Goal: Task Accomplishment & Management: Manage account settings

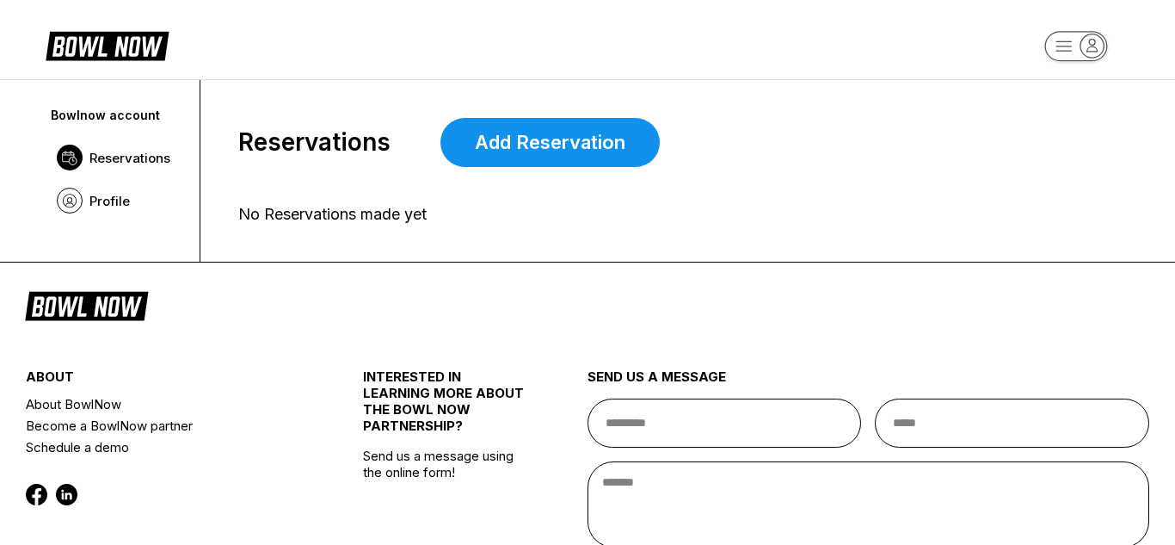
scroll to position [79, 0]
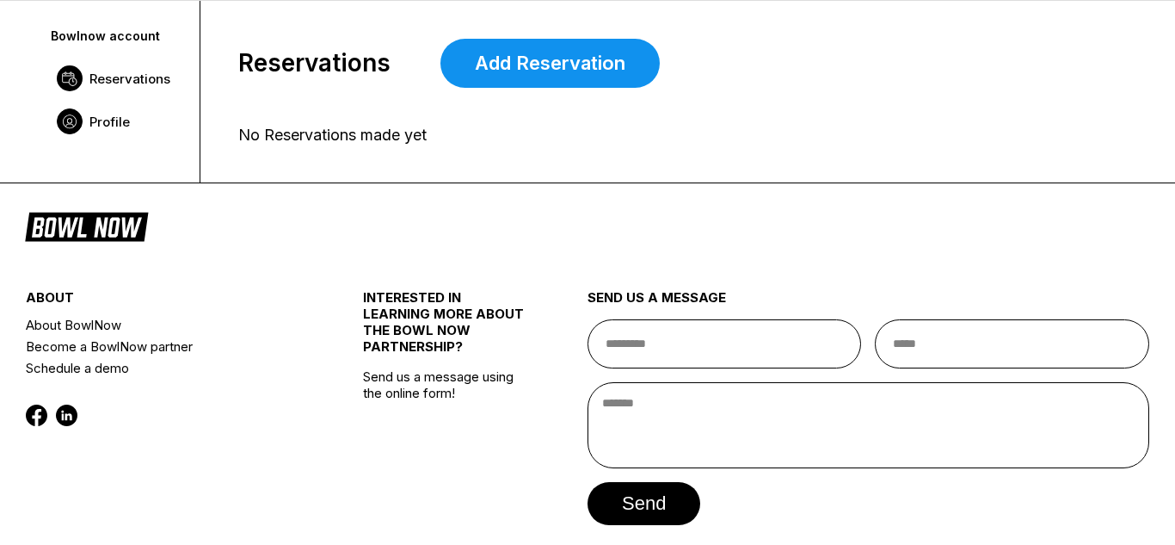
click at [98, 131] on link "Profile" at bounding box center [117, 121] width 138 height 43
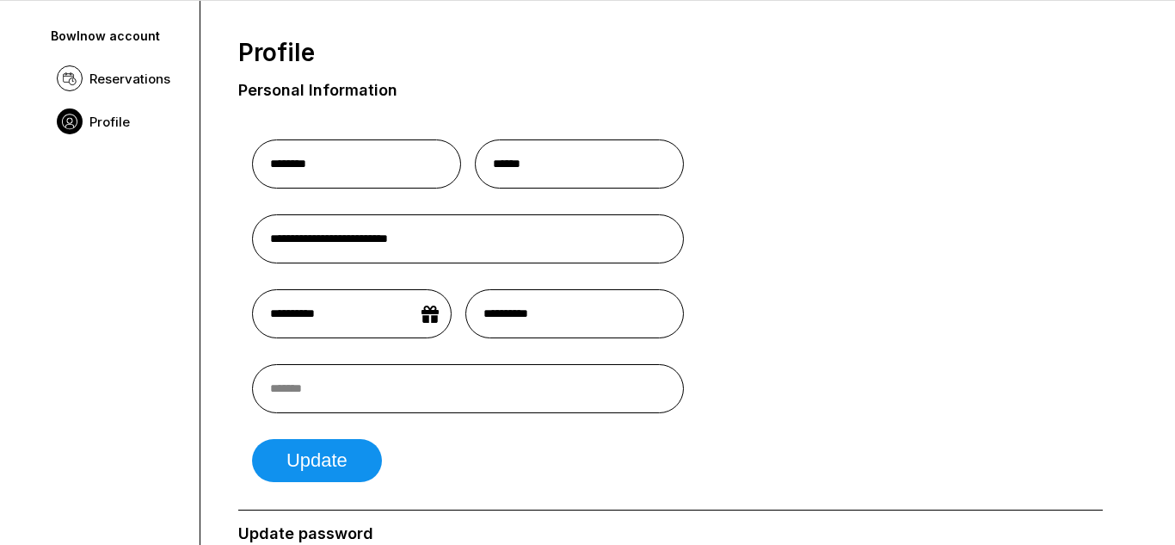
scroll to position [0, 0]
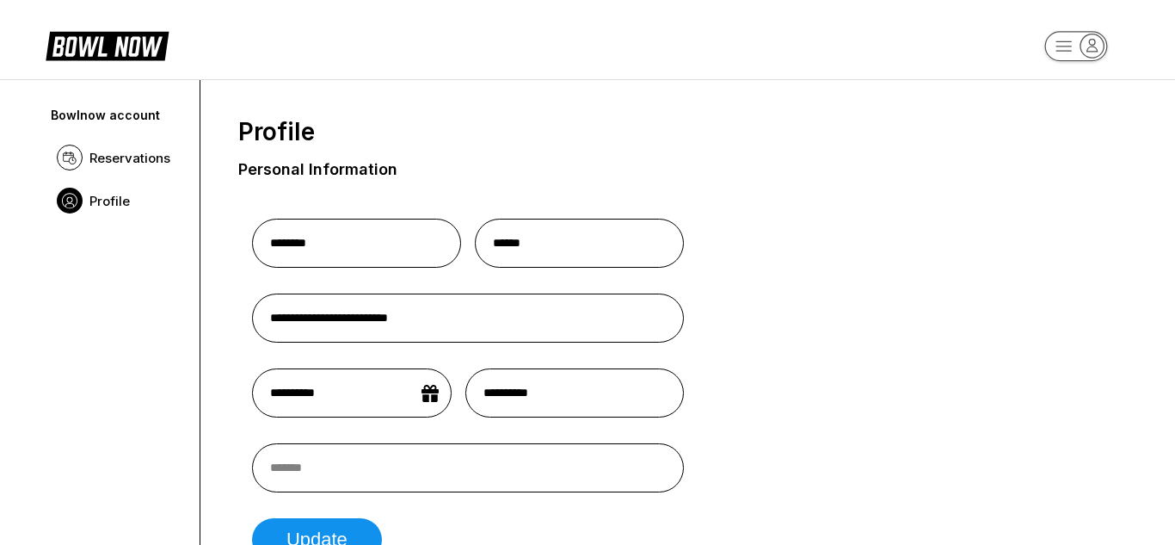
click at [1078, 46] on rect "button" at bounding box center [1075, 46] width 63 height 30
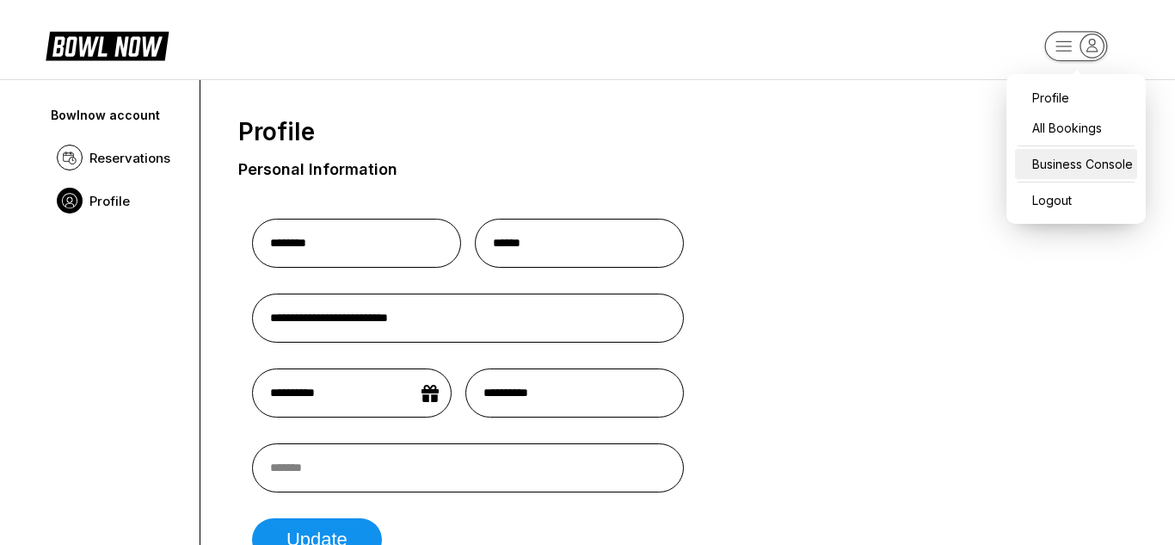
click at [1063, 152] on div "Business Console" at bounding box center [1076, 164] width 122 height 30
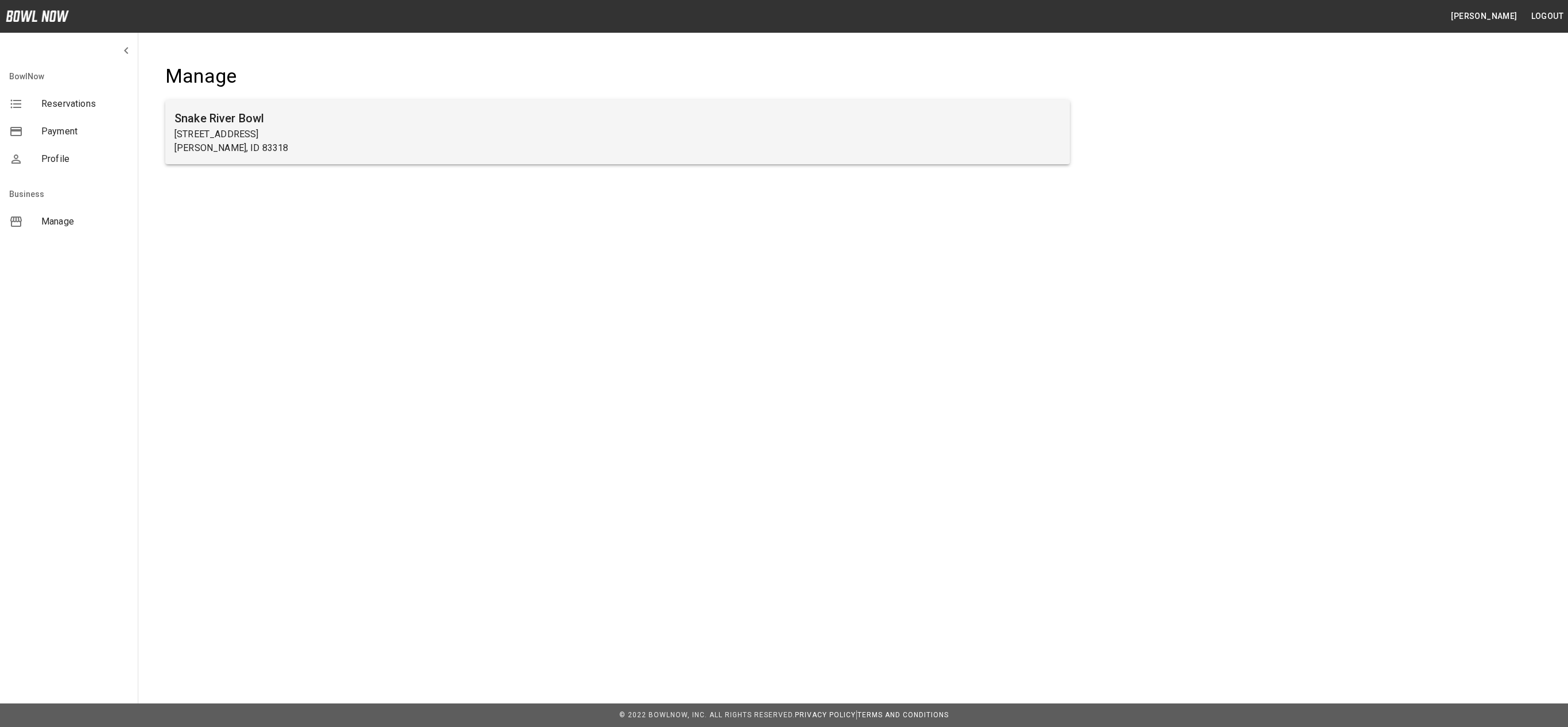
click at [485, 123] on h6 "Snake River Bowl" at bounding box center [618, 118] width 886 height 19
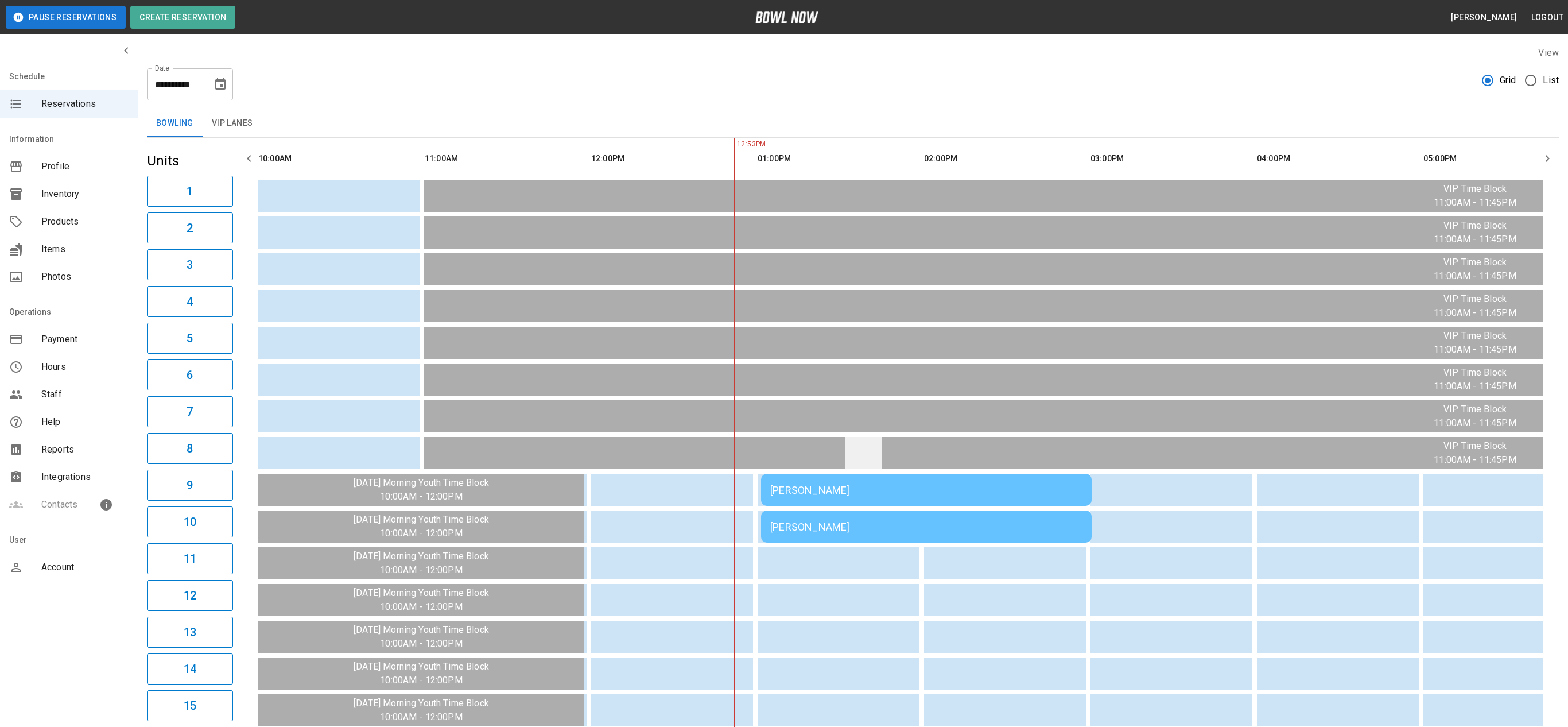
scroll to position [0, 333]
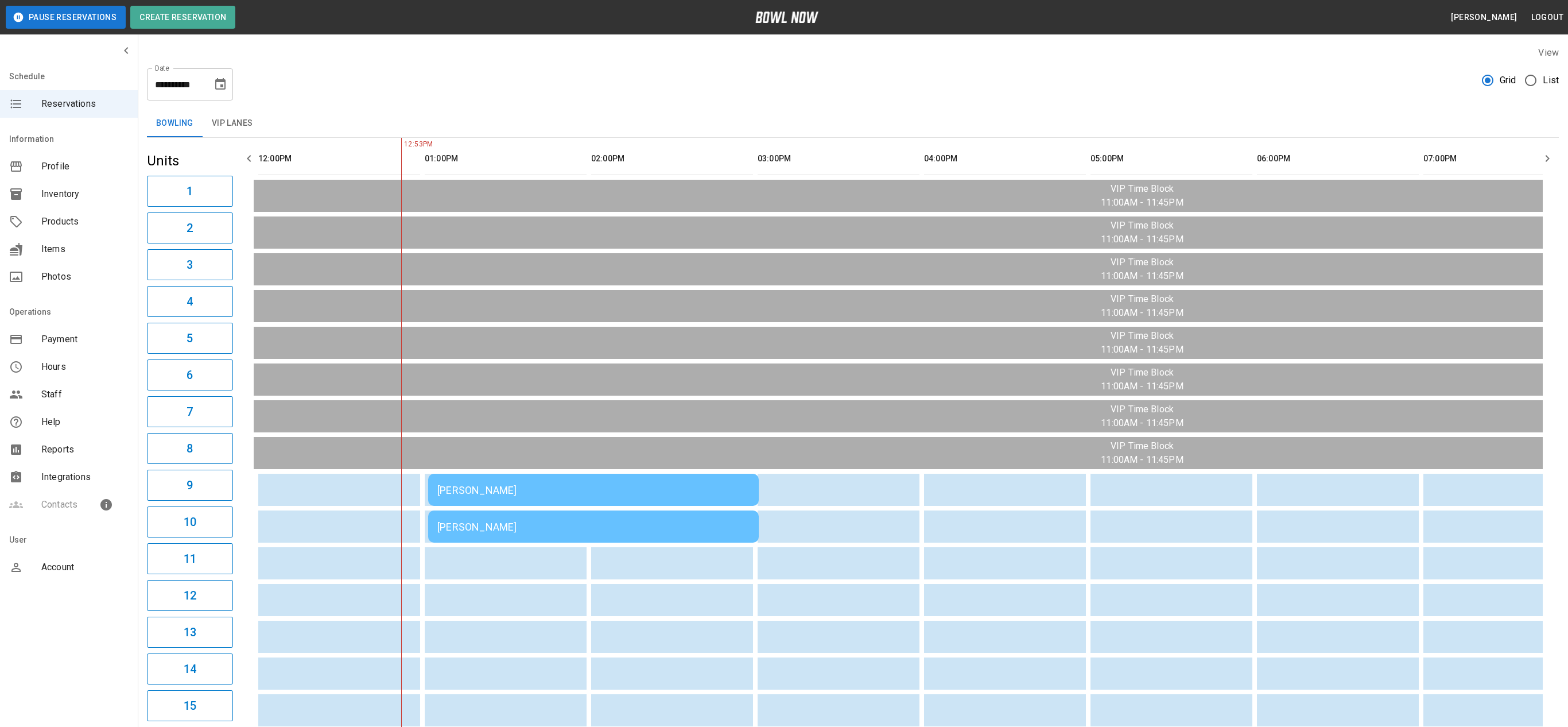
click at [517, 489] on div "[PERSON_NAME]" at bounding box center [594, 490] width 312 height 12
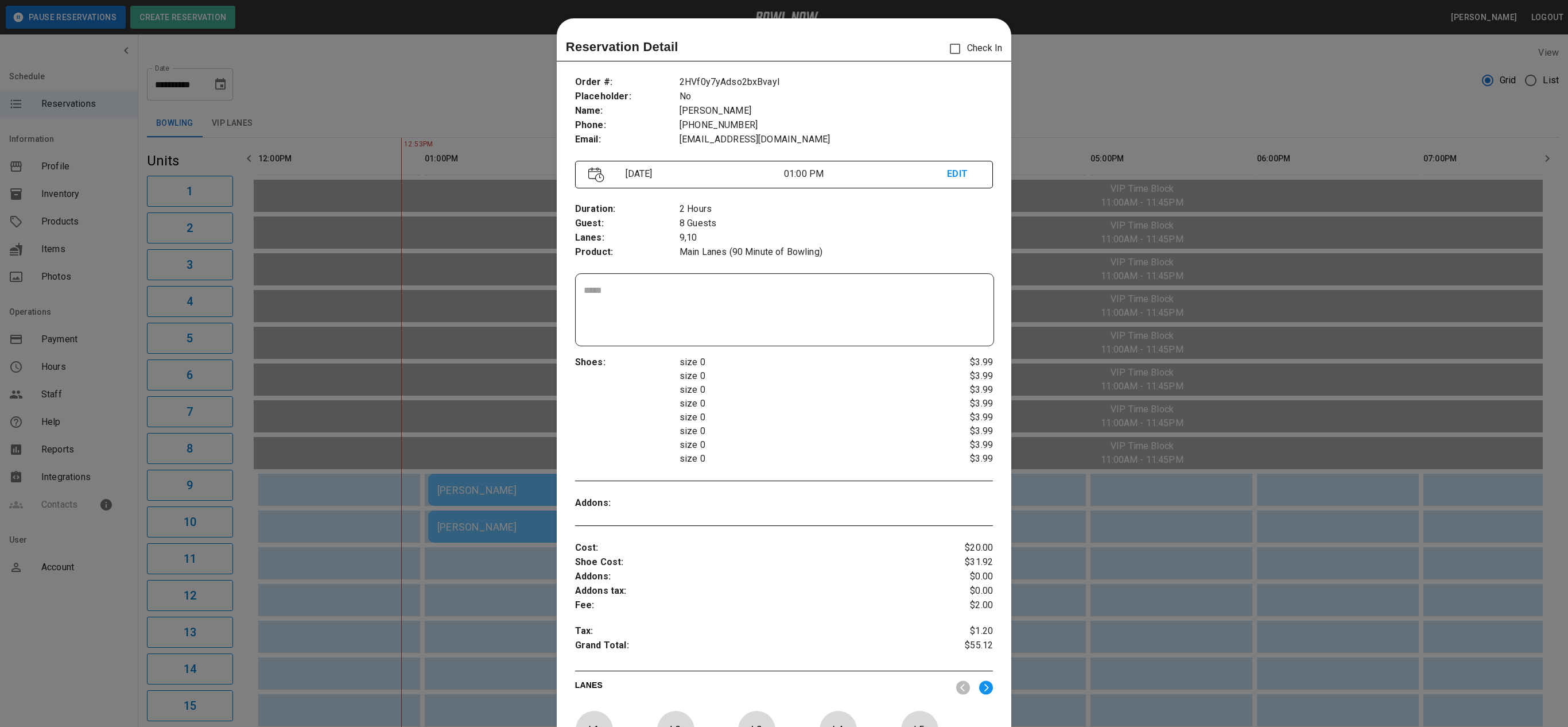
scroll to position [19, 0]
